Goal: Navigation & Orientation: Understand site structure

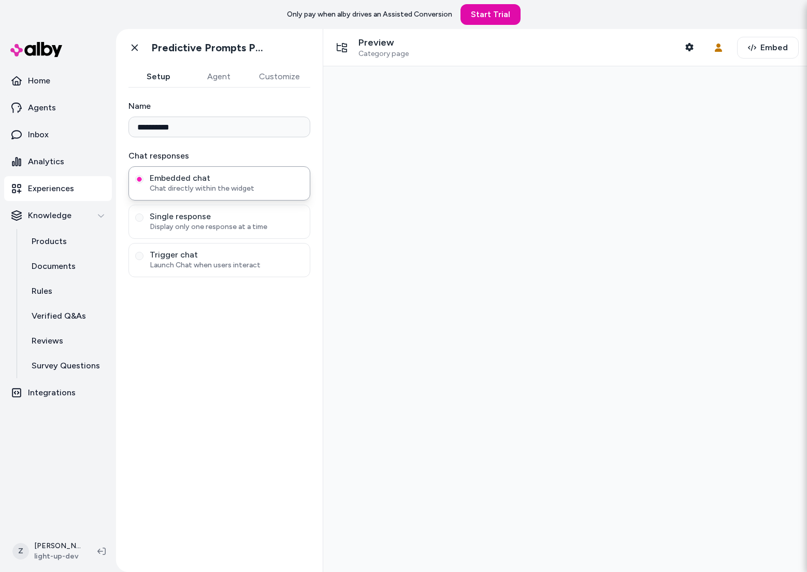
type input "**********"
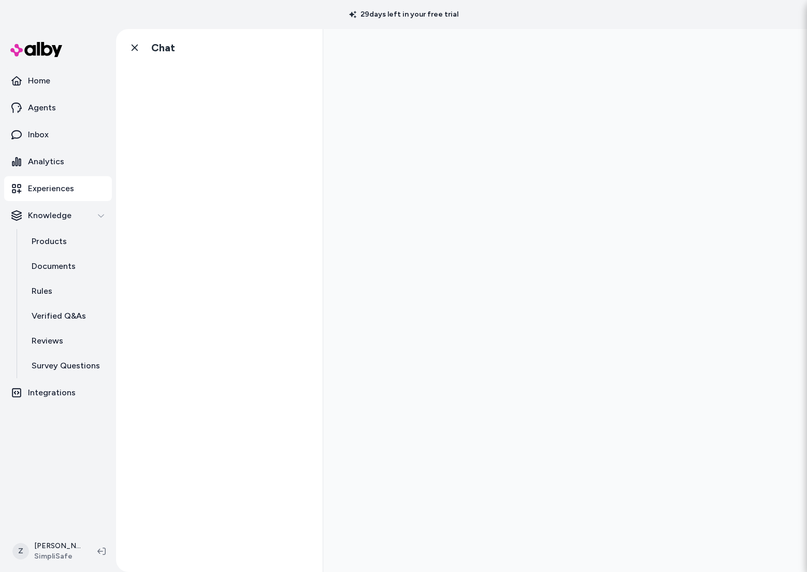
click at [60, 194] on p "Experiences" at bounding box center [51, 188] width 46 height 12
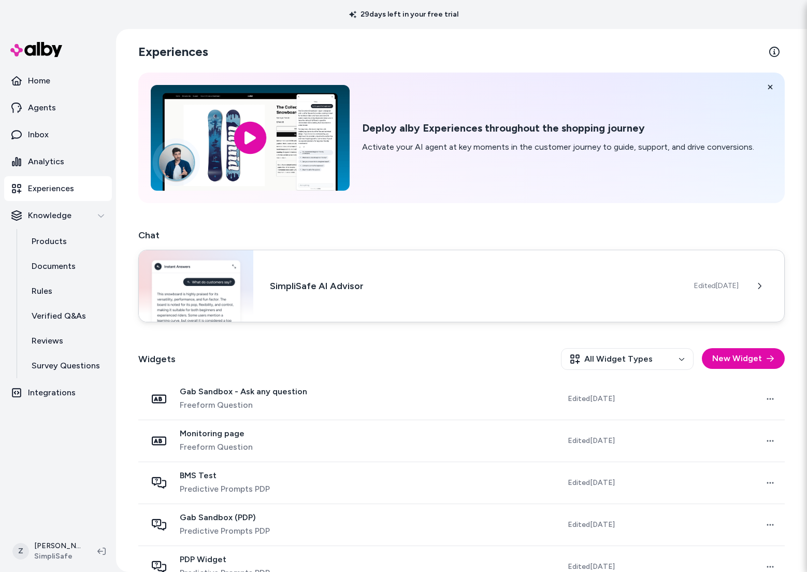
click at [445, 281] on h3 "SimpliSafe AI Advisor" at bounding box center [474, 286] width 408 height 15
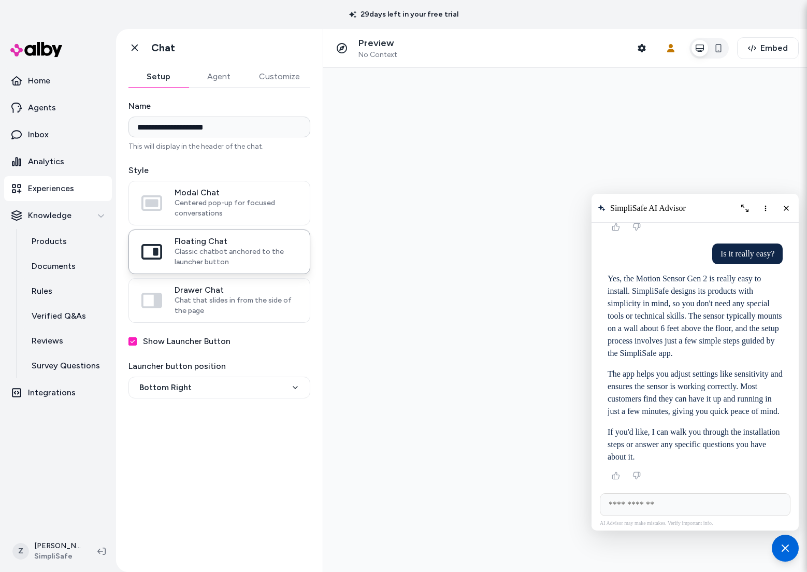
scroll to position [3966, 0]
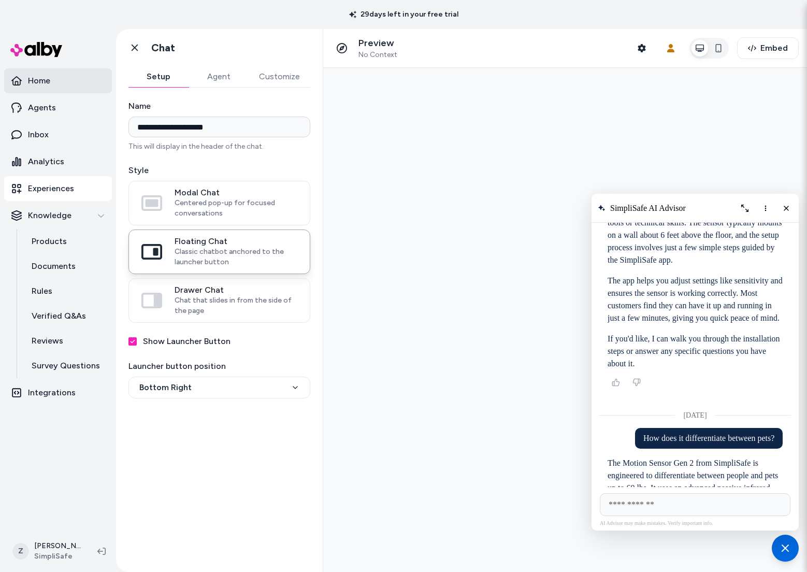
click at [60, 85] on link "Home" at bounding box center [58, 80] width 108 height 25
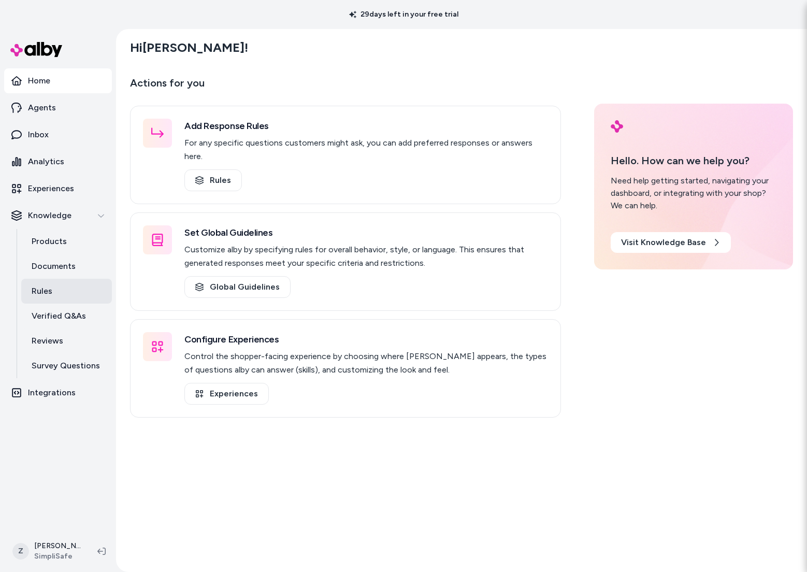
click at [49, 290] on p "Rules" at bounding box center [42, 291] width 21 height 12
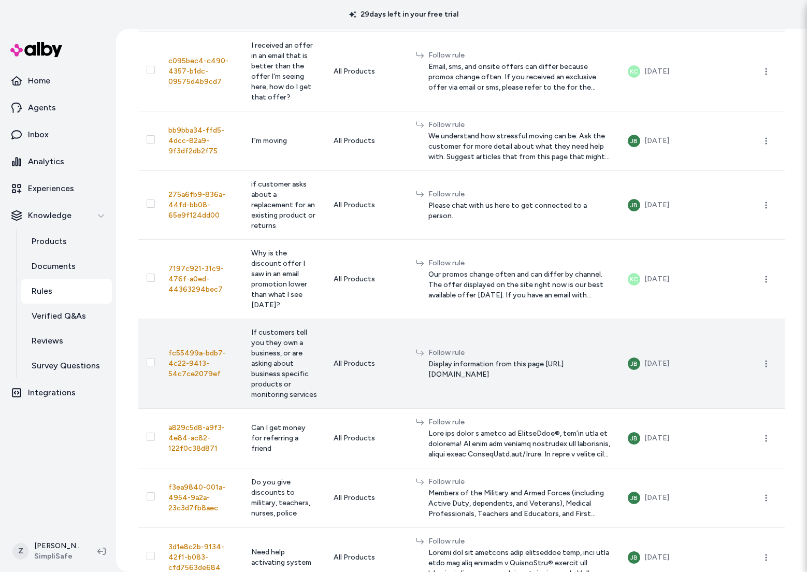
scroll to position [114, 0]
